Goal: Navigation & Orientation: Find specific page/section

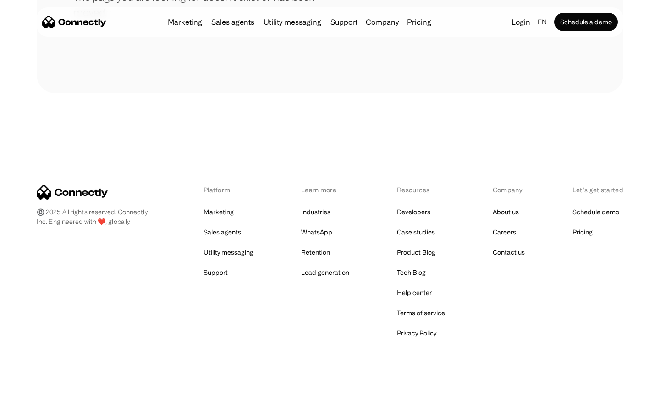
scroll to position [167, 0]
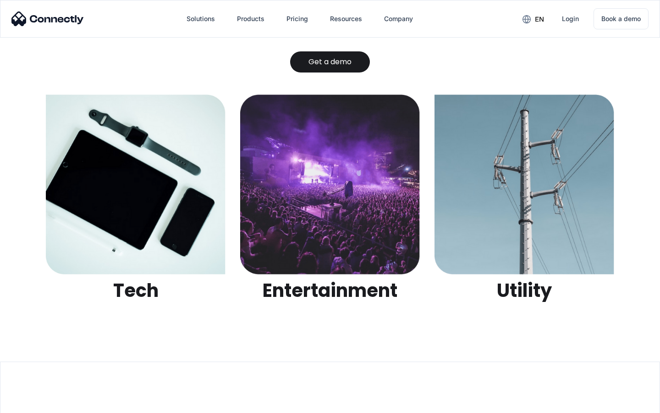
scroll to position [2893, 0]
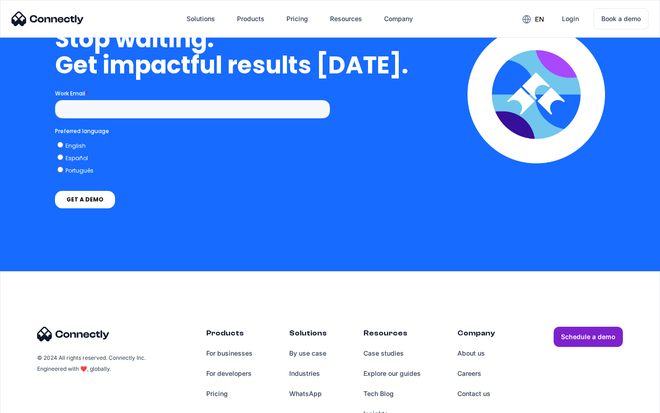
scroll to position [3772, 0]
